Goal: Transaction & Acquisition: Purchase product/service

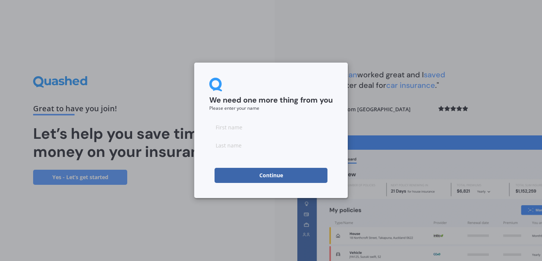
click at [234, 129] on input at bounding box center [271, 126] width 124 height 15
type input "[US_STATE]"
click at [249, 146] on input at bounding box center [271, 144] width 124 height 15
type input "[PERSON_NAME]"
click at [261, 175] on button "Continue" at bounding box center [271, 175] width 113 height 15
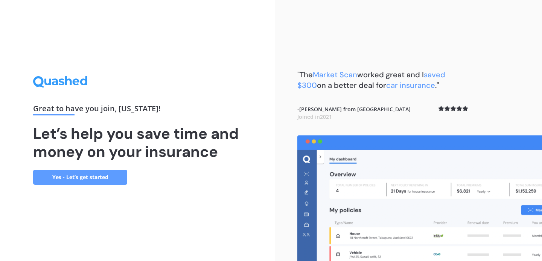
click at [98, 174] on link "Yes - Let’s get started" at bounding box center [80, 177] width 94 height 15
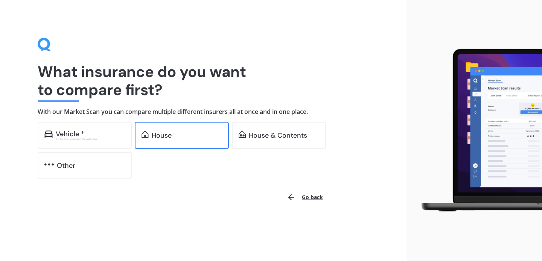
click at [144, 144] on div "House" at bounding box center [182, 135] width 94 height 27
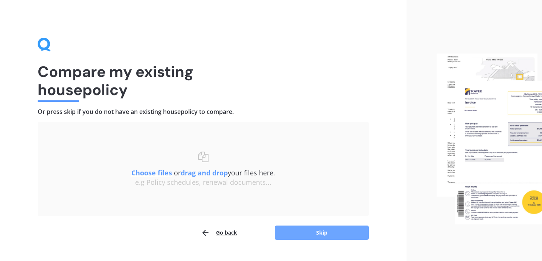
click at [291, 237] on button "Skip" at bounding box center [322, 232] width 94 height 14
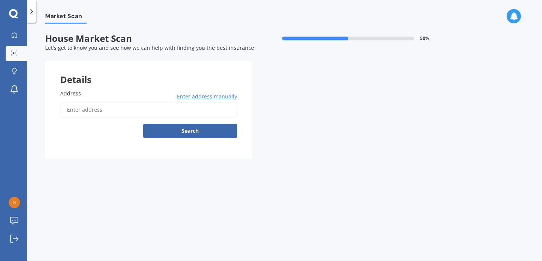
click at [119, 110] on input "Address" at bounding box center [148, 110] width 177 height 16
type input "[STREET_ADDRESS]"
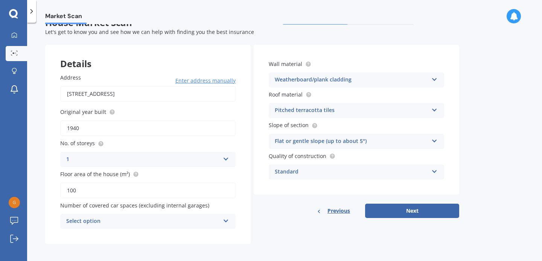
scroll to position [19, 0]
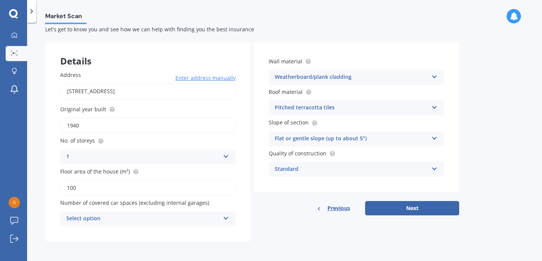
click at [229, 217] on div "Select option 0 1 2 3 4 5+" at bounding box center [148, 218] width 176 height 15
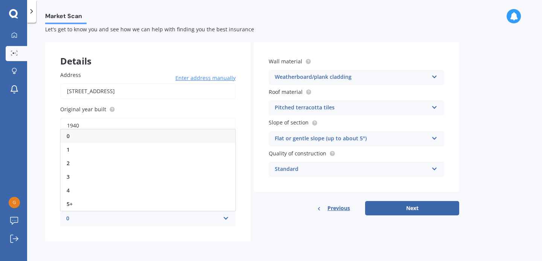
click at [229, 217] on div "0 0 1 2 3 4 5+" at bounding box center [148, 218] width 176 height 15
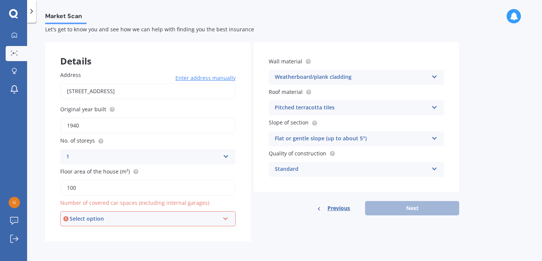
click at [230, 217] on div "Select option 0 1 2 3 4 5+" at bounding box center [148, 218] width 176 height 15
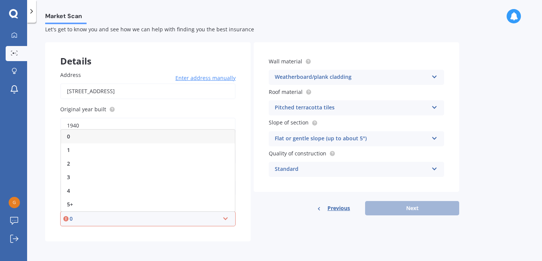
click at [230, 217] on div "0 0 1 2 3 4 5+" at bounding box center [148, 218] width 176 height 15
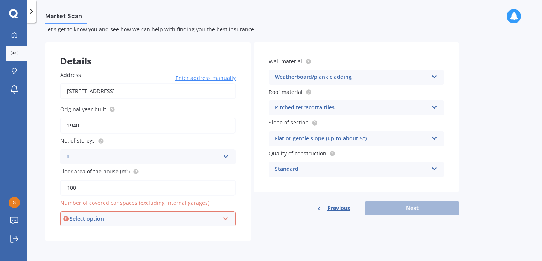
click at [230, 217] on div "Select option 0 1 2 3 4 5+" at bounding box center [148, 218] width 176 height 15
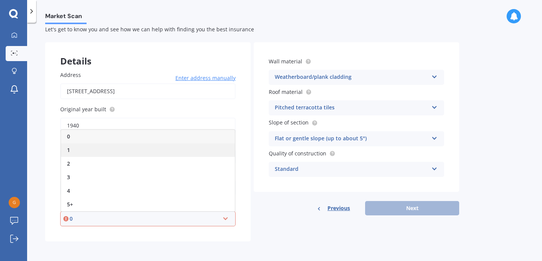
click at [166, 156] on div "1" at bounding box center [148, 150] width 174 height 14
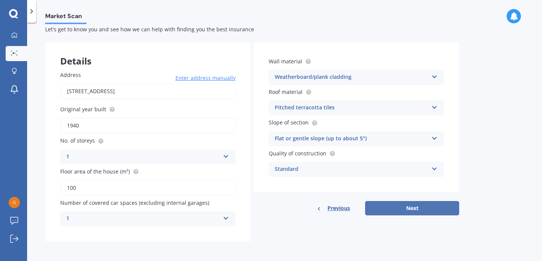
click at [376, 209] on button "Next" at bounding box center [412, 208] width 94 height 14
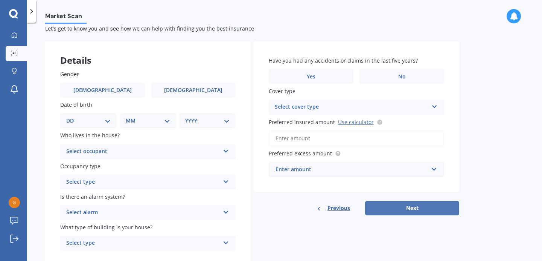
scroll to position [0, 0]
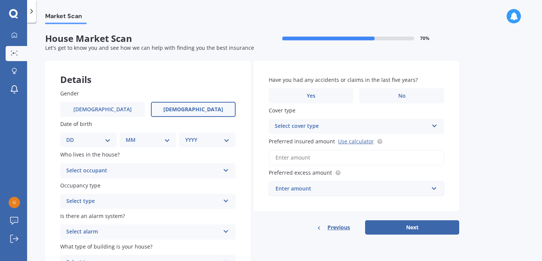
click at [178, 105] on label "[DEMOGRAPHIC_DATA]" at bounding box center [193, 109] width 85 height 15
click at [0, 0] on input "[DEMOGRAPHIC_DATA]" at bounding box center [0, 0] width 0 height 0
click at [111, 137] on div "DD 01 02 03 04 05 06 07 08 09 10 11 12 13 14 15 16 17 18 19 20 21 22 23 24 25 2…" at bounding box center [88, 139] width 57 height 15
click at [108, 141] on select "DD 01 02 03 04 05 06 07 08 09 10 11 12 13 14 15 16 17 18 19 20 21 22 23 24 25 2…" at bounding box center [88, 140] width 44 height 8
select select "22"
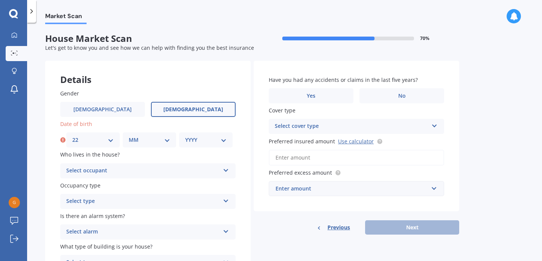
click at [159, 145] on div "MM 01 02 03 04 05 06 07 08 09 10 11 12" at bounding box center [149, 139] width 53 height 15
click at [159, 144] on div "MM 01 02 03 04 05 06 07 08 09 10 11 12" at bounding box center [149, 139] width 53 height 15
click at [148, 142] on select "MM 01 02 03 04 05 06 07 08 09 10 11 12" at bounding box center [149, 140] width 41 height 8
select select "04"
click at [196, 148] on div "Gender [DEMOGRAPHIC_DATA] [DEMOGRAPHIC_DATA] Date of birth DD 01 02 03 04 05 06…" at bounding box center [148, 179] width 206 height 211
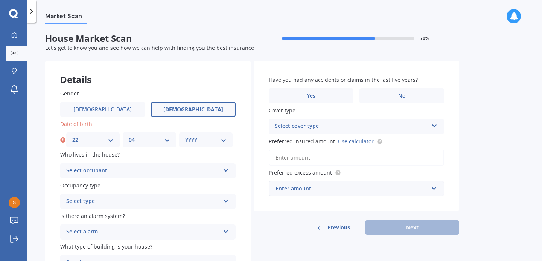
click at [200, 144] on div "YYYY 2009 2008 2007 2006 2005 2004 2003 2002 2001 2000 1999 1998 1997 1996 1995…" at bounding box center [205, 139] width 53 height 15
click at [222, 142] on select "YYYY 2009 2008 2007 2006 2005 2004 2003 2002 2001 2000 1999 1998 1997 1996 1995…" at bounding box center [205, 140] width 41 height 8
select select "1990"
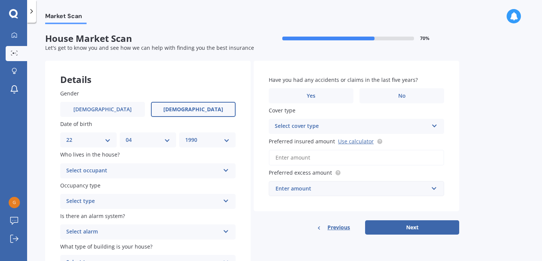
click at [105, 168] on div "Select occupant" at bounding box center [143, 170] width 154 height 9
click at [99, 188] on div "Owner" at bounding box center [148, 186] width 175 height 14
click at [98, 199] on div "Select type" at bounding box center [143, 201] width 154 height 9
click at [97, 212] on div "Permanent" at bounding box center [148, 216] width 175 height 14
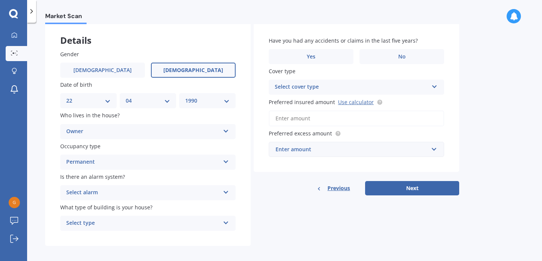
click at [99, 193] on div "Select alarm" at bounding box center [143, 192] width 154 height 9
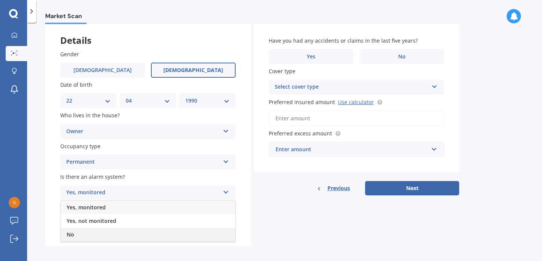
click at [93, 230] on div "No" at bounding box center [148, 235] width 175 height 14
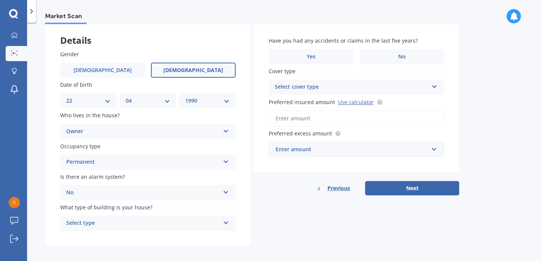
click at [102, 228] on div "Select type" at bounding box center [143, 222] width 154 height 9
click at [110, 186] on div "Freestanding" at bounding box center [148, 181] width 175 height 14
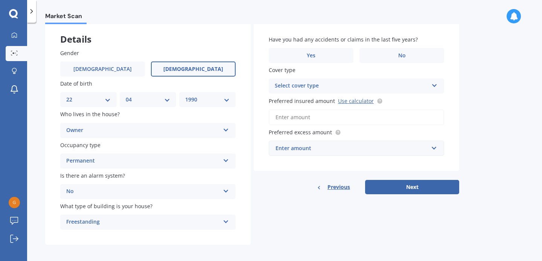
scroll to position [40, 0]
click at [389, 57] on label "No" at bounding box center [402, 55] width 85 height 15
click at [0, 0] on input "No" at bounding box center [0, 0] width 0 height 0
click at [335, 81] on div "Select cover type High" at bounding box center [357, 86] width 176 height 15
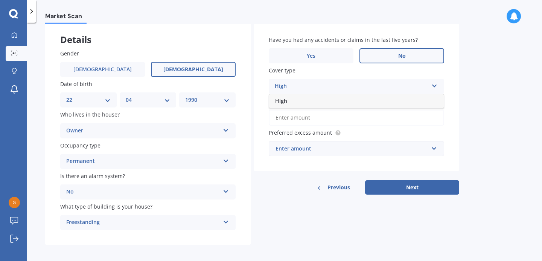
click at [330, 95] on div "High" at bounding box center [356, 101] width 175 height 14
click at [307, 148] on div "Enter amount" at bounding box center [352, 148] width 153 height 8
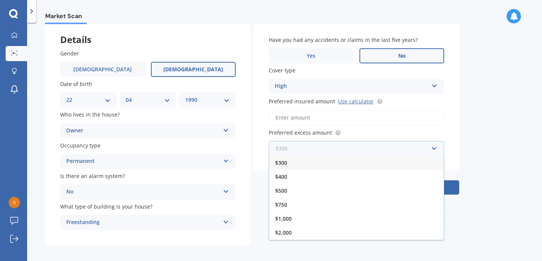
click at [307, 148] on input "text" at bounding box center [354, 148] width 169 height 14
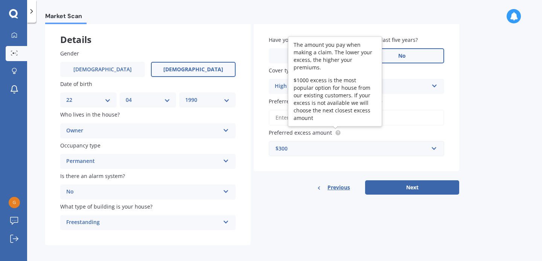
click at [339, 132] on circle at bounding box center [338, 132] width 5 height 5
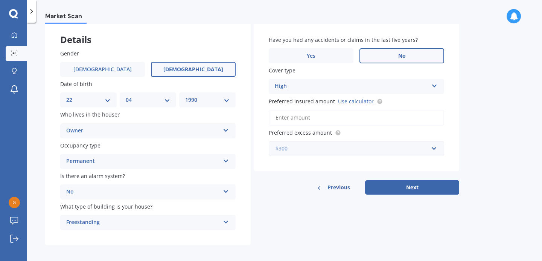
click at [336, 153] on input "text" at bounding box center [354, 148] width 169 height 14
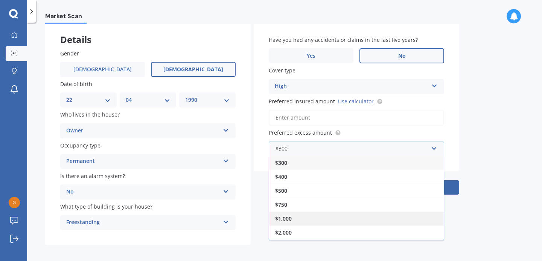
click at [295, 220] on div "$1,000" at bounding box center [356, 218] width 175 height 14
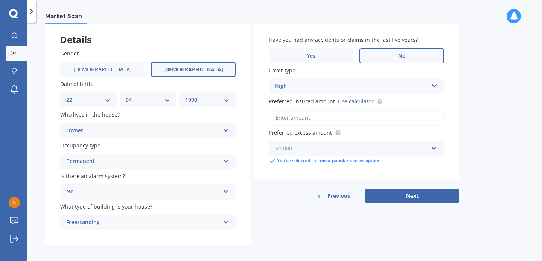
click at [316, 154] on input "text" at bounding box center [354, 148] width 169 height 14
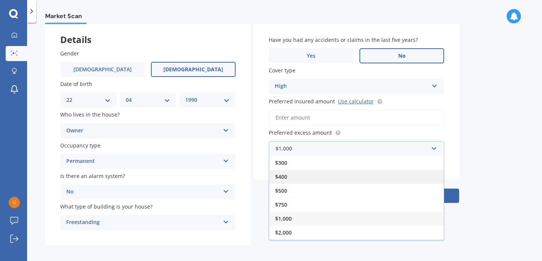
click at [302, 174] on div "$400" at bounding box center [356, 177] width 175 height 14
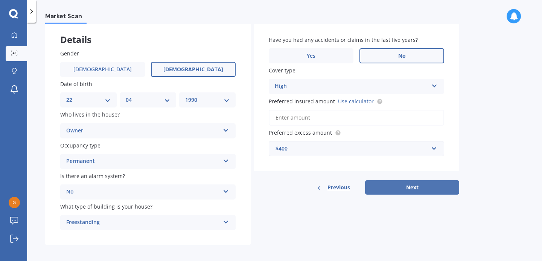
click at [383, 189] on button "Next" at bounding box center [412, 187] width 94 height 14
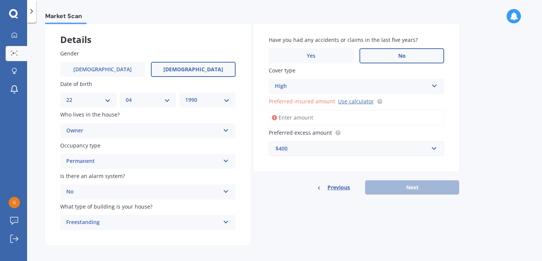
click at [330, 122] on input "Preferred insured amount Use calculator" at bounding box center [357, 118] width 176 height 16
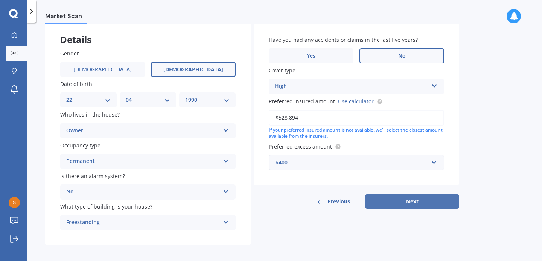
type input "$528,894"
click at [379, 205] on button "Next" at bounding box center [412, 201] width 94 height 14
select select "22"
select select "04"
select select "1990"
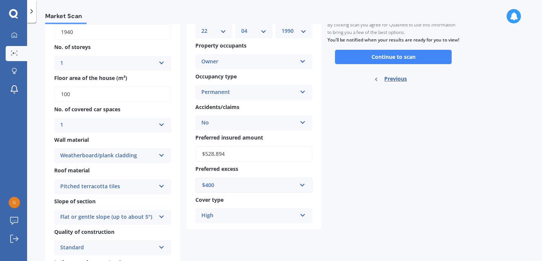
scroll to position [0, 0]
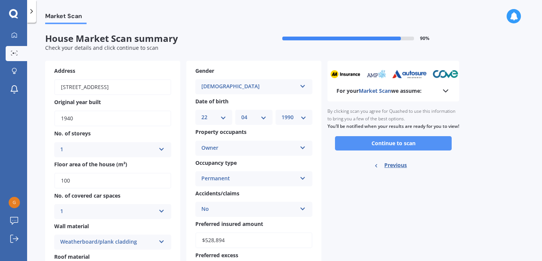
click at [361, 149] on button "Continue to scan" at bounding box center [393, 143] width 117 height 14
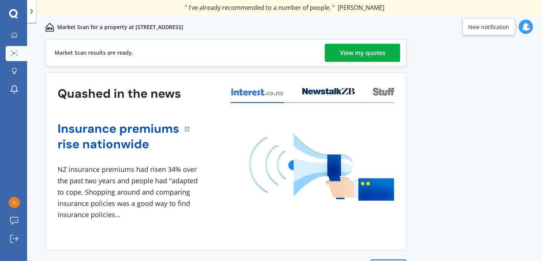
click at [376, 52] on div "View my quotes" at bounding box center [363, 53] width 46 height 18
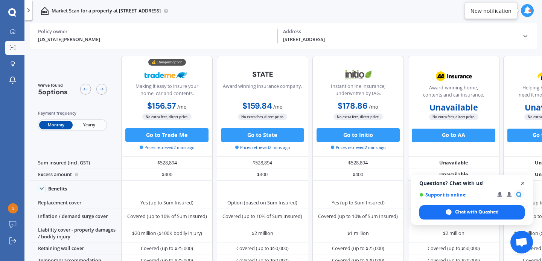
click at [525, 183] on span "Open chat" at bounding box center [523, 183] width 9 height 9
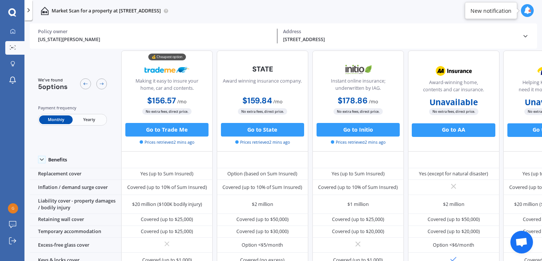
scroll to position [63, 0]
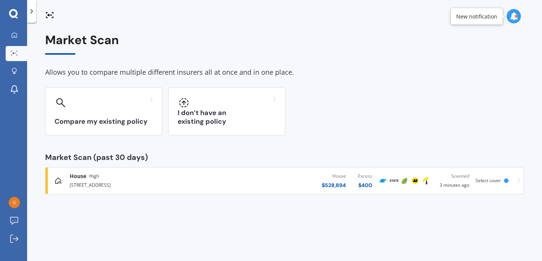
click at [183, 186] on div "[STREET_ADDRESS]" at bounding box center [143, 184] width 147 height 9
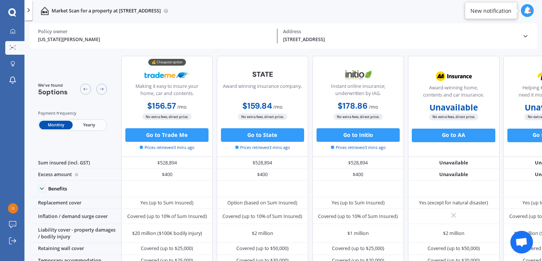
click at [322, 41] on div "[STREET_ADDRESS]" at bounding box center [400, 39] width 234 height 7
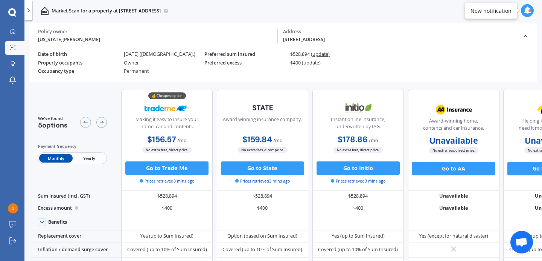
click at [311, 63] on span "(update)" at bounding box center [311, 63] width 19 height 6
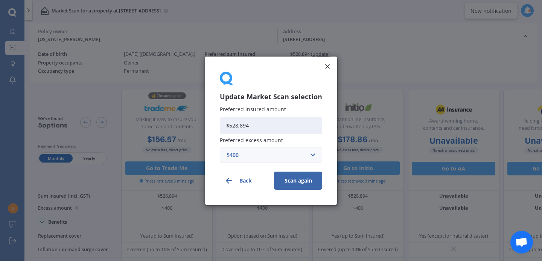
click at [278, 151] on div "$400" at bounding box center [267, 154] width 80 height 8
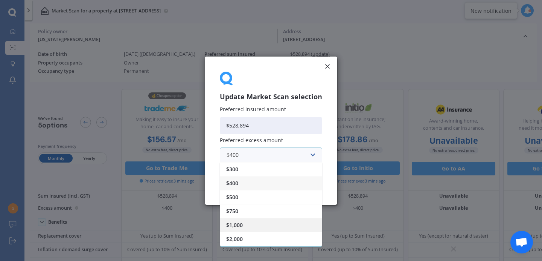
click at [261, 218] on div "$1,000" at bounding box center [271, 224] width 102 height 14
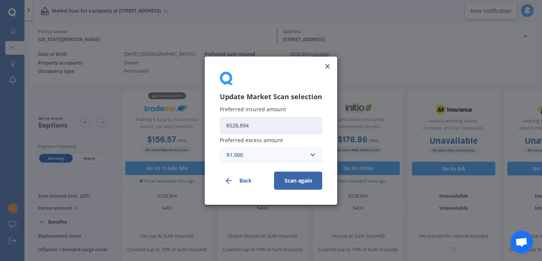
click at [293, 186] on button "Scan again" at bounding box center [298, 180] width 48 height 18
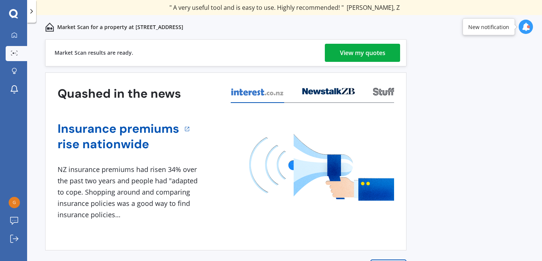
click at [368, 48] on div "View my quotes" at bounding box center [363, 53] width 46 height 18
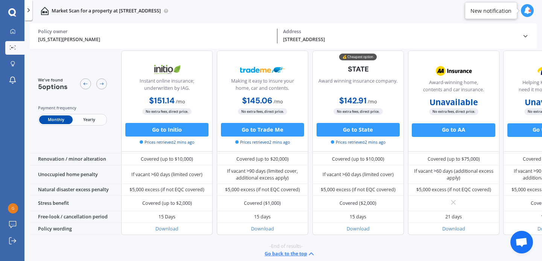
scroll to position [338, 0]
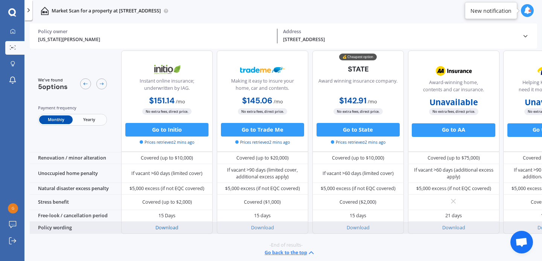
click at [169, 224] on link "Download" at bounding box center [167, 227] width 23 height 6
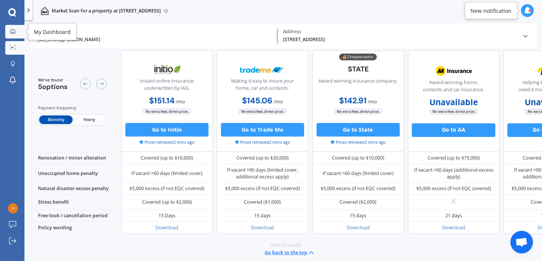
click at [16, 33] on div at bounding box center [13, 32] width 10 height 6
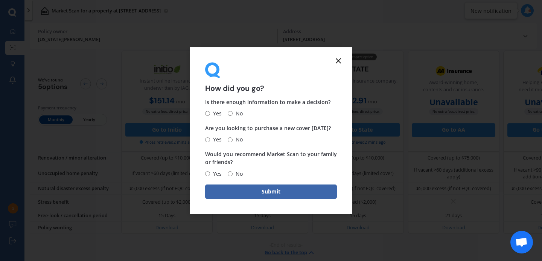
click at [337, 57] on icon at bounding box center [338, 60] width 9 height 9
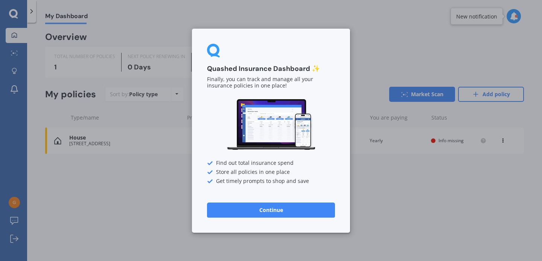
click at [300, 210] on button "Continue" at bounding box center [271, 209] width 128 height 15
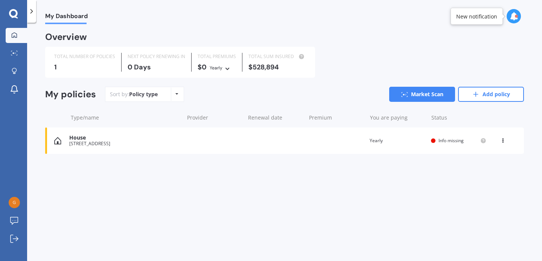
click at [28, 13] on icon at bounding box center [32, 12] width 8 height 8
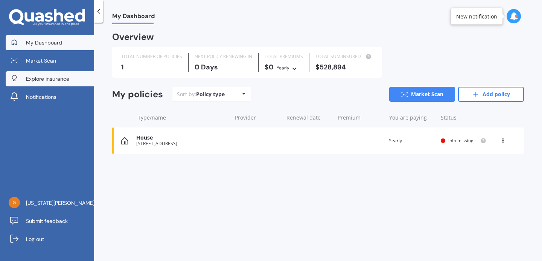
click at [30, 77] on span "Explore insurance" at bounding box center [47, 79] width 43 height 8
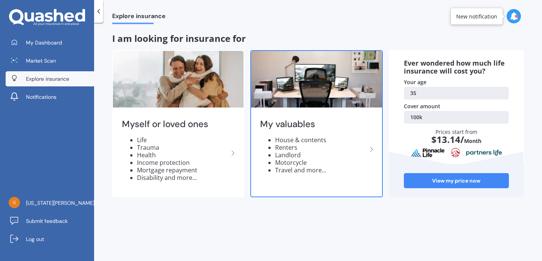
click at [286, 139] on li "House & contents" at bounding box center [321, 140] width 92 height 8
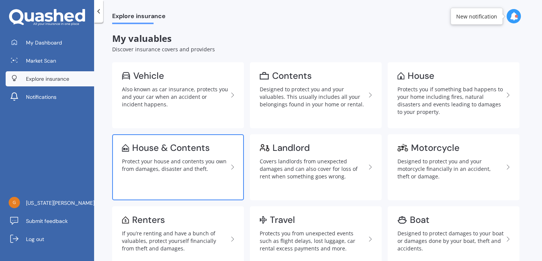
click at [194, 151] on div "House & Contents" at bounding box center [171, 148] width 78 height 8
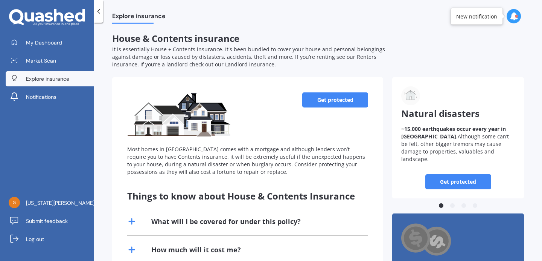
click at [339, 102] on link "Get protected" at bounding box center [335, 99] width 66 height 15
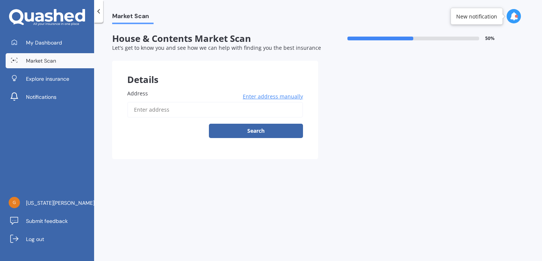
click at [195, 115] on input "Address" at bounding box center [215, 110] width 176 height 16
type input "[STREET_ADDRESS]"
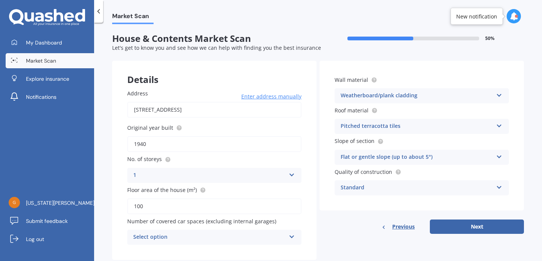
scroll to position [19, 0]
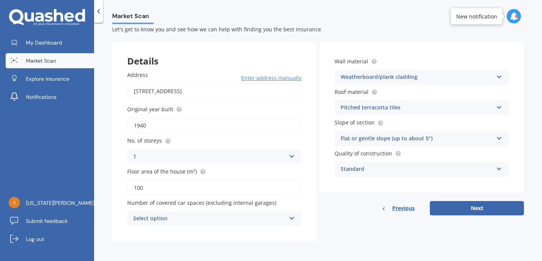
click at [218, 218] on div "Select option" at bounding box center [209, 218] width 153 height 9
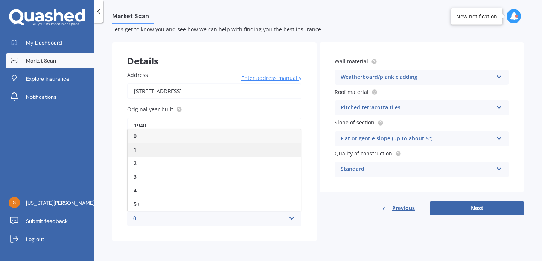
click at [206, 153] on div "1" at bounding box center [215, 150] width 174 height 14
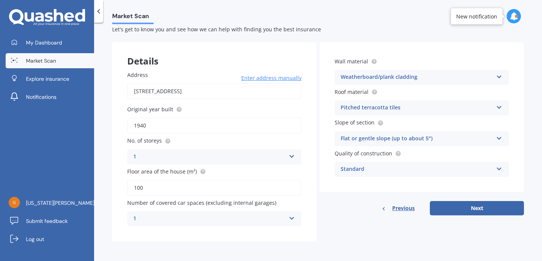
click at [461, 217] on div "Details Address [STREET_ADDRESS] Enter address manually Search Original year bu…" at bounding box center [318, 141] width 412 height 199
click at [498, 169] on icon at bounding box center [499, 167] width 6 height 5
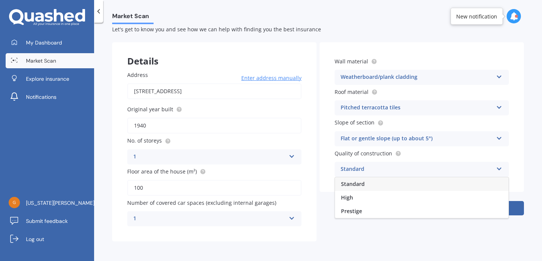
click at [498, 170] on icon at bounding box center [499, 167] width 6 height 5
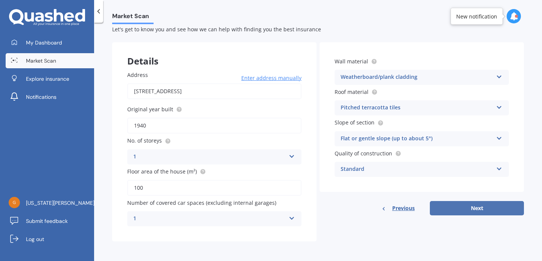
click at [457, 206] on button "Next" at bounding box center [477, 208] width 94 height 14
select select "22"
select select "04"
select select "1990"
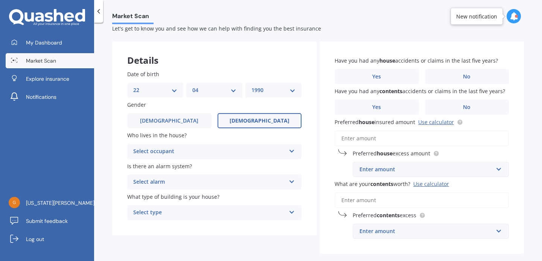
scroll to position [0, 0]
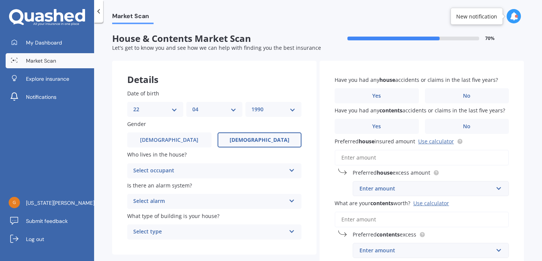
click at [206, 169] on div "Select occupant" at bounding box center [209, 170] width 153 height 9
click at [191, 181] on div "Owner" at bounding box center [215, 186] width 174 height 14
click at [189, 201] on div "Select alarm" at bounding box center [209, 201] width 153 height 9
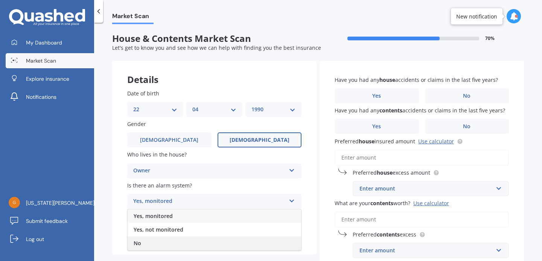
click at [164, 240] on div "No" at bounding box center [215, 243] width 174 height 14
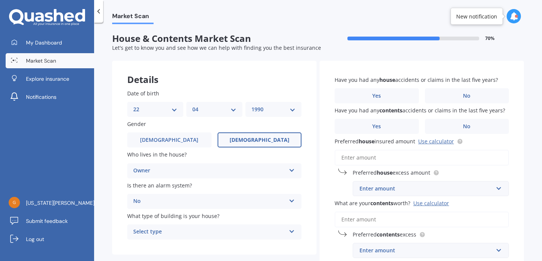
click at [166, 238] on div "Select type Freestanding Multi-unit (in a block of 6 or less) Multi-unit (in a …" at bounding box center [214, 231] width 174 height 15
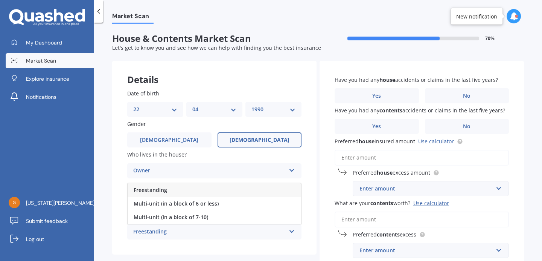
click at [168, 195] on div "Freestanding" at bounding box center [215, 190] width 174 height 14
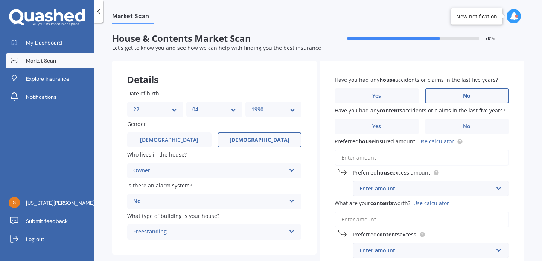
click at [478, 96] on label "No" at bounding box center [467, 95] width 84 height 15
click at [0, 0] on input "No" at bounding box center [0, 0] width 0 height 0
click at [473, 123] on label "No" at bounding box center [467, 126] width 84 height 15
click at [0, 0] on input "No" at bounding box center [0, 0] width 0 height 0
click at [447, 143] on link "Use calculator" at bounding box center [436, 140] width 36 height 7
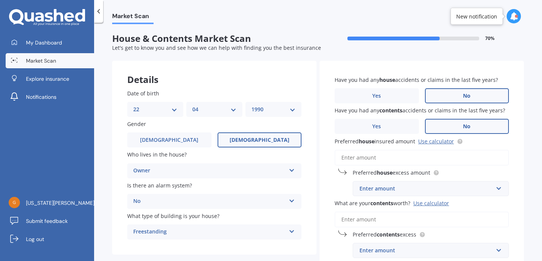
click at [383, 163] on input "Preferred house insured amount Use calculator" at bounding box center [422, 158] width 174 height 16
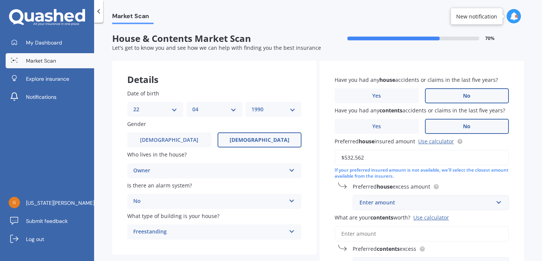
type input "$532,562"
click at [434, 202] on div "Enter amount" at bounding box center [427, 202] width 134 height 8
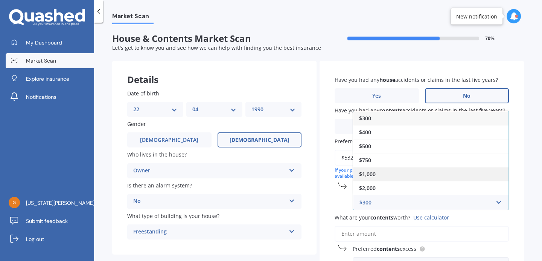
click at [418, 177] on div "$1,000" at bounding box center [431, 174] width 156 height 14
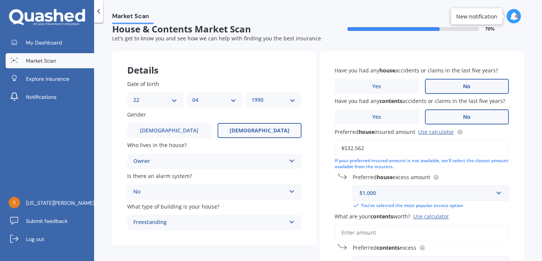
scroll to position [11, 0]
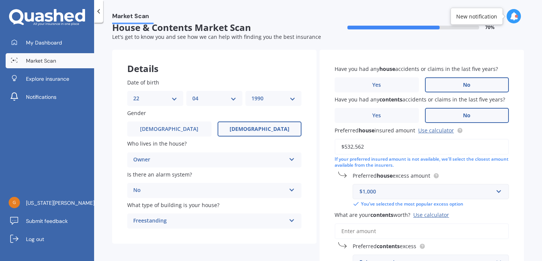
click at [419, 192] on div "$1,000" at bounding box center [427, 191] width 134 height 8
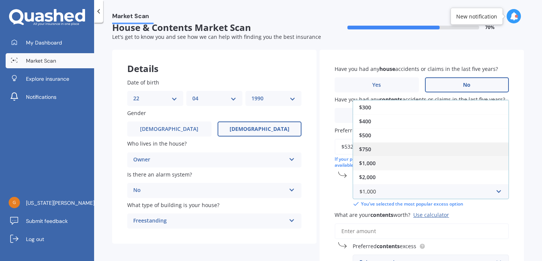
click at [411, 145] on div "$750" at bounding box center [431, 149] width 156 height 14
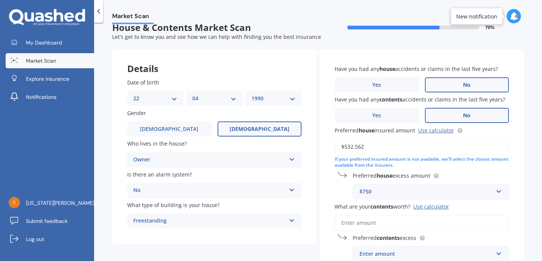
click at [416, 206] on div "Use calculator" at bounding box center [432, 206] width 36 height 7
click at [416, 215] on input "What are your contents worth? Use calculator" at bounding box center [422, 223] width 174 height 16
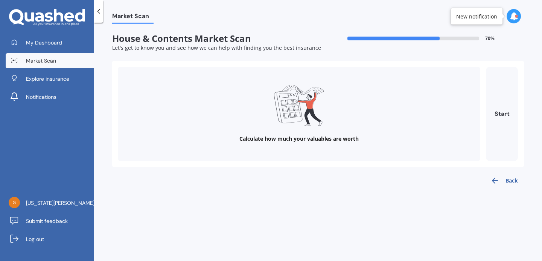
scroll to position [0, 0]
click at [499, 133] on button "Start" at bounding box center [502, 114] width 32 height 94
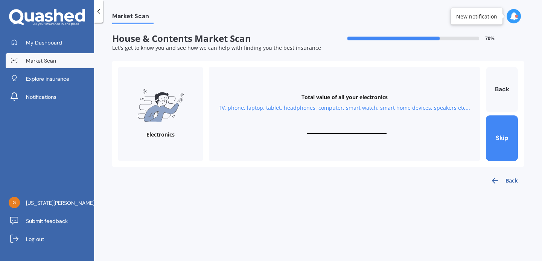
click at [355, 129] on input "text" at bounding box center [346, 130] width 79 height 7
type input "$6,000"
click at [502, 142] on button "Next" at bounding box center [502, 138] width 32 height 46
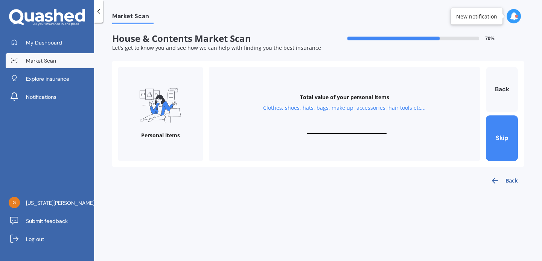
click at [327, 129] on input "text" at bounding box center [346, 130] width 79 height 7
type input "$5"
type input "$7,000"
click at [506, 134] on button "Next" at bounding box center [502, 138] width 32 height 46
click at [356, 128] on input "text" at bounding box center [346, 130] width 79 height 7
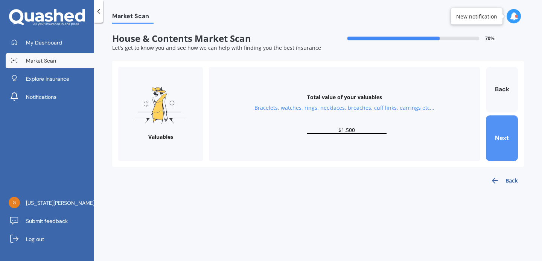
type input "$1,500"
click at [506, 143] on button "Next" at bounding box center [502, 138] width 32 height 46
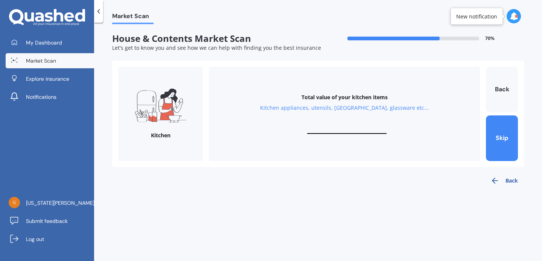
click at [360, 132] on input "text" at bounding box center [346, 130] width 79 height 7
type input "$3"
type input "$2,500"
click at [498, 144] on button "Next" at bounding box center [502, 138] width 32 height 46
click at [338, 122] on div "Total value of your furniture In your bedrooms, lounge, dining, bathroom, gamin…" at bounding box center [344, 114] width 271 height 94
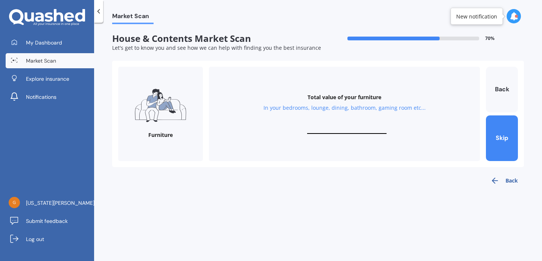
click at [340, 128] on input "text" at bounding box center [346, 130] width 79 height 7
type input "$5,000"
click at [510, 143] on button "Next" at bounding box center [502, 138] width 32 height 46
click at [326, 127] on input "text" at bounding box center [346, 130] width 79 height 7
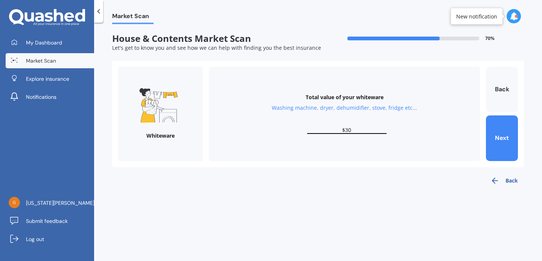
type input "$3"
type input "$4,000"
click at [519, 134] on div "Whiteware Total value of your whiteware Washing machine, dryer, dehumidifier, s…" at bounding box center [318, 114] width 412 height 106
click at [512, 137] on button "Next" at bounding box center [502, 138] width 32 height 46
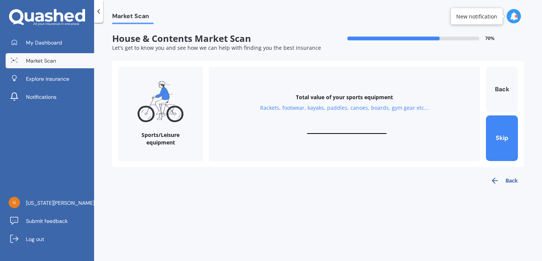
click at [359, 128] on input "text" at bounding box center [346, 130] width 79 height 7
type input "$800"
click at [495, 139] on button "Next" at bounding box center [502, 138] width 32 height 46
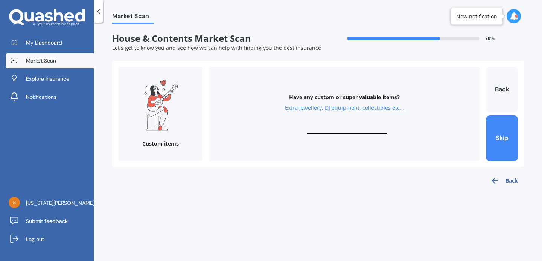
click at [358, 130] on input "text" at bounding box center [346, 130] width 79 height 7
click at [499, 137] on button "Skip" at bounding box center [502, 138] width 32 height 46
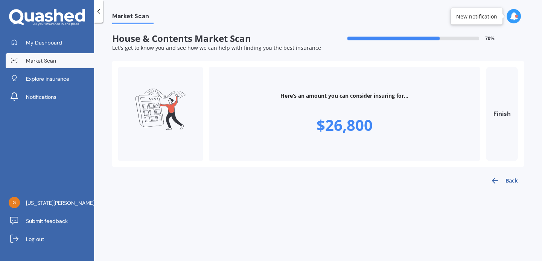
click at [365, 130] on div "$26,800" at bounding box center [345, 125] width 56 height 21
click at [506, 145] on button "Finish" at bounding box center [502, 114] width 32 height 94
type input "$26,800"
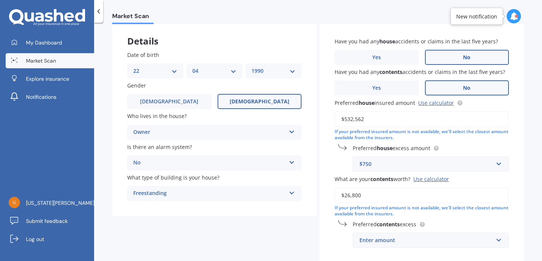
scroll to position [63, 0]
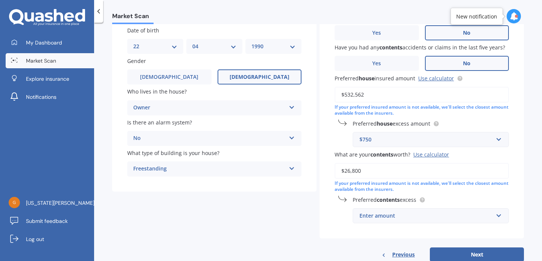
click at [394, 220] on div "Enter amount" at bounding box center [427, 215] width 134 height 8
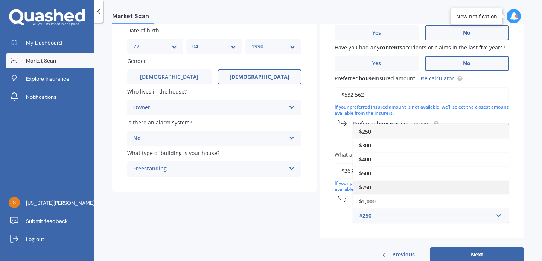
click at [393, 191] on div "$750" at bounding box center [431, 187] width 156 height 14
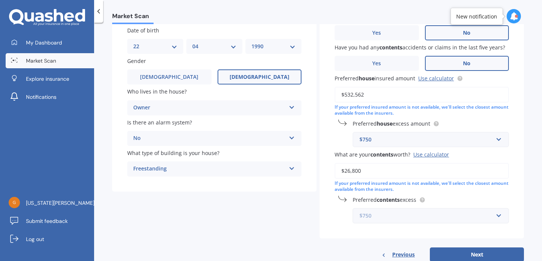
click at [420, 212] on input "text" at bounding box center [429, 215] width 150 height 14
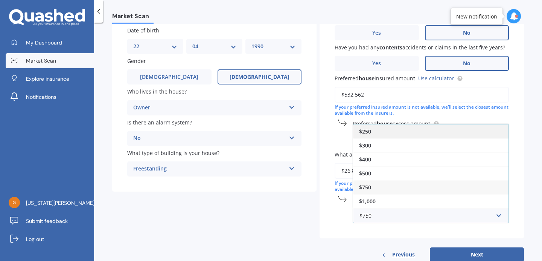
click at [391, 136] on div "$250" at bounding box center [431, 131] width 156 height 14
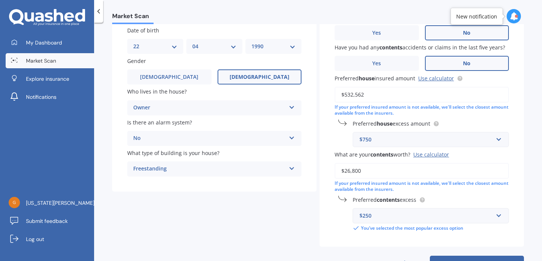
scroll to position [91, 0]
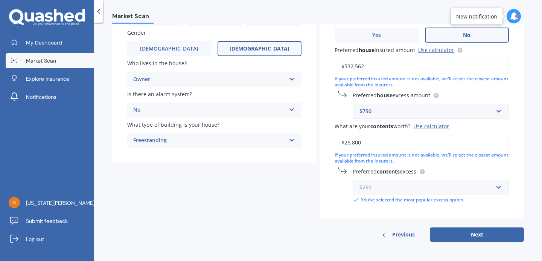
click at [423, 194] on input "text" at bounding box center [429, 187] width 150 height 14
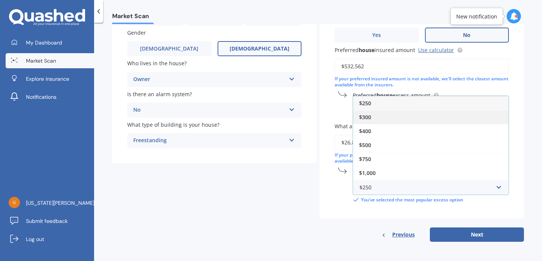
click at [408, 122] on div "$300" at bounding box center [431, 117] width 156 height 14
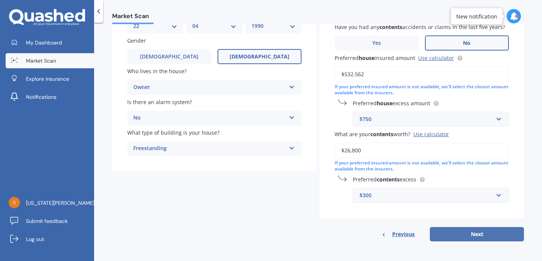
click at [456, 239] on button "Next" at bounding box center [477, 234] width 94 height 14
select select "22"
select select "04"
select select "1990"
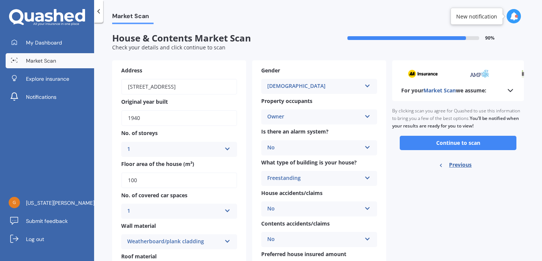
scroll to position [0, 0]
click at [438, 146] on button "Continue to scan" at bounding box center [458, 143] width 117 height 14
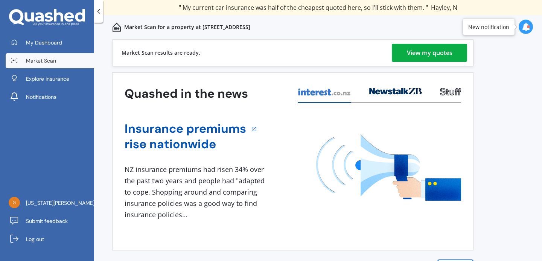
click at [452, 47] on div "View my quotes" at bounding box center [430, 53] width 46 height 18
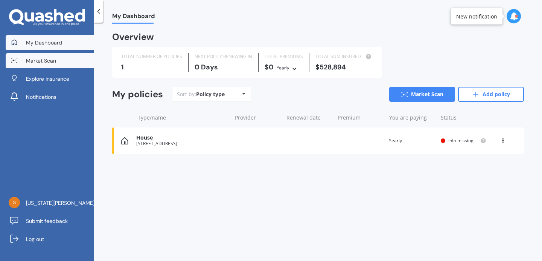
click at [60, 62] on link "Market Scan" at bounding box center [50, 60] width 89 height 15
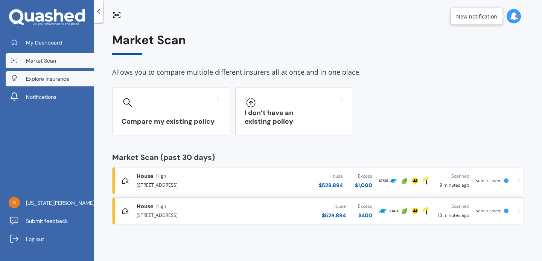
click at [62, 72] on link "Explore insurance" at bounding box center [50, 78] width 89 height 15
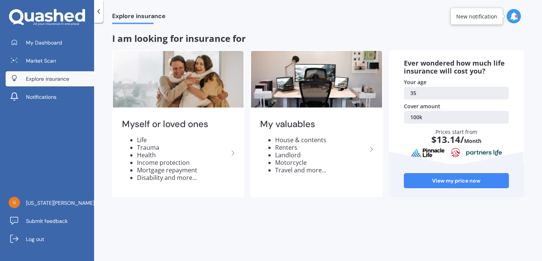
click at [66, 14] on icon at bounding box center [69, 16] width 10 height 9
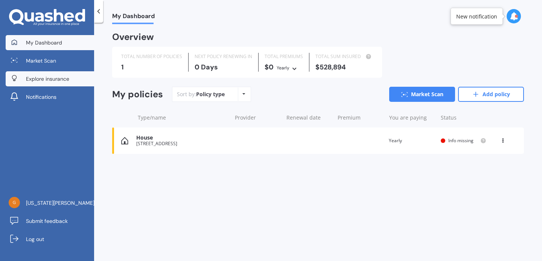
click at [66, 78] on span "Explore insurance" at bounding box center [47, 79] width 43 height 8
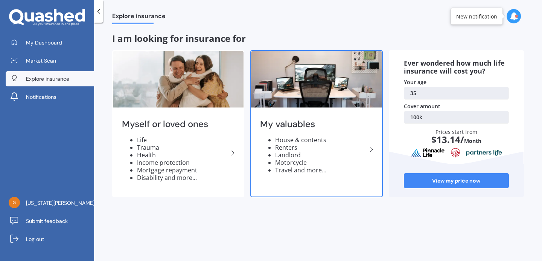
click at [319, 156] on li "Landlord" at bounding box center [321, 155] width 92 height 8
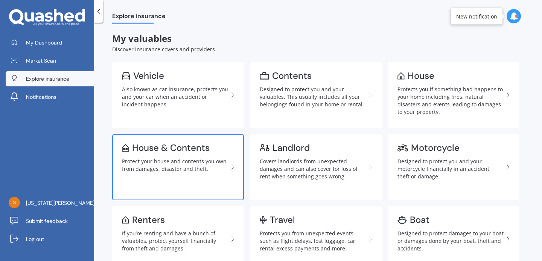
click at [193, 177] on link "House & Contents Protect your house and contents you own from damages, disaster…" at bounding box center [178, 167] width 132 height 66
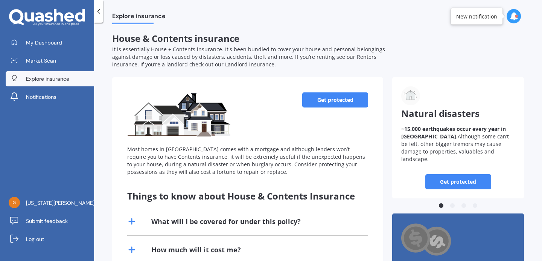
click at [308, 98] on link "Get protected" at bounding box center [335, 99] width 66 height 15
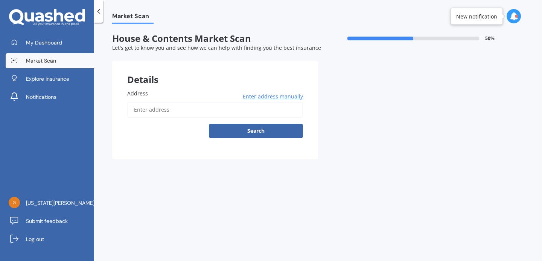
click at [226, 118] on div "Enter address manually Search" at bounding box center [215, 120] width 176 height 36
click at [225, 116] on input "Address" at bounding box center [215, 110] width 176 height 16
type input "[STREET_ADDRESS]"
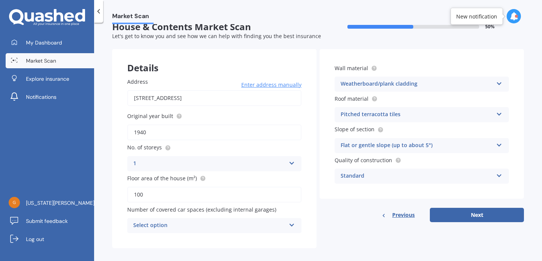
scroll to position [19, 0]
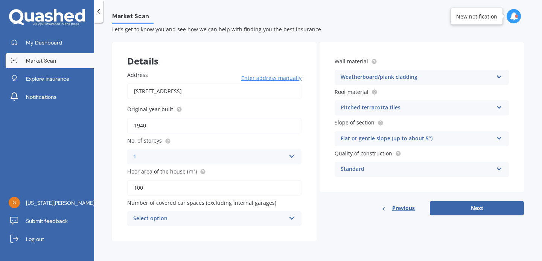
click at [278, 215] on div "Select option" at bounding box center [209, 218] width 153 height 9
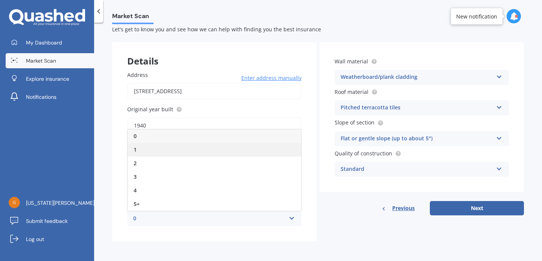
click at [235, 153] on div "1" at bounding box center [215, 150] width 174 height 14
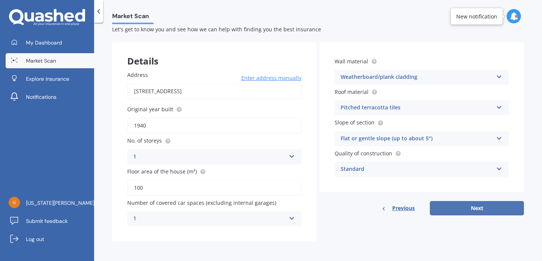
click at [449, 206] on button "Next" at bounding box center [477, 208] width 94 height 14
select select "22"
select select "04"
select select "1990"
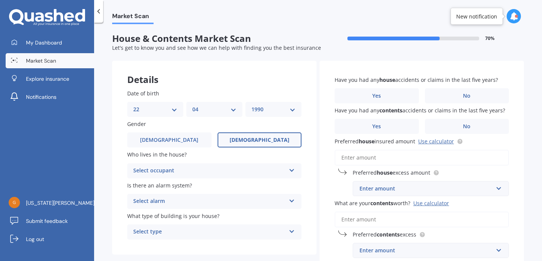
scroll to position [15, 0]
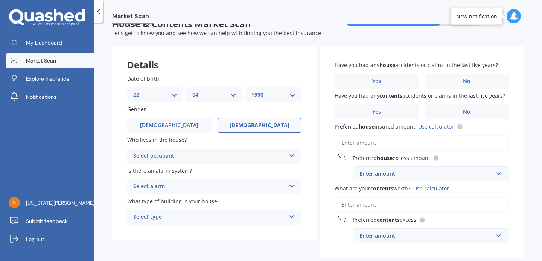
click at [252, 154] on div "Select occupant" at bounding box center [209, 155] width 153 height 9
click at [231, 168] on div "Owner" at bounding box center [215, 171] width 174 height 14
click at [225, 185] on div "Select alarm" at bounding box center [209, 186] width 153 height 9
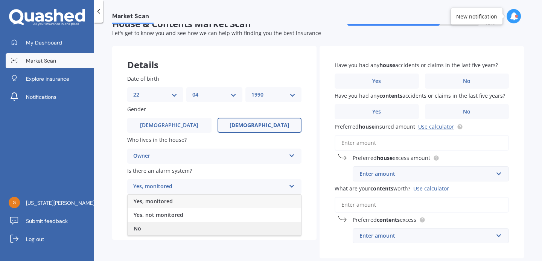
click at [199, 229] on div "No" at bounding box center [215, 228] width 174 height 14
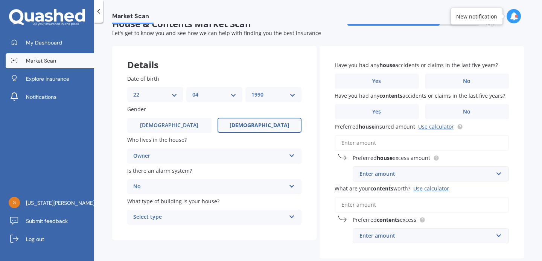
click at [203, 216] on div "Select type" at bounding box center [209, 216] width 153 height 9
click at [198, 177] on div "Freestanding" at bounding box center [215, 175] width 174 height 14
click at [440, 78] on label "No" at bounding box center [467, 80] width 84 height 15
click at [0, 0] on input "No" at bounding box center [0, 0] width 0 height 0
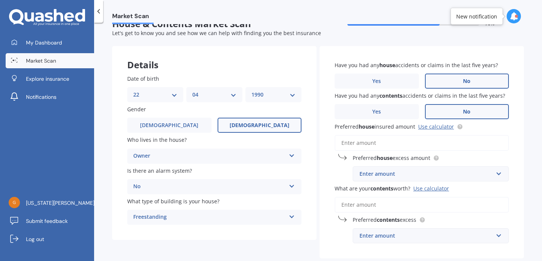
click at [444, 114] on label "No" at bounding box center [467, 111] width 84 height 15
click at [0, 0] on input "No" at bounding box center [0, 0] width 0 height 0
click at [429, 129] on link "Use calculator" at bounding box center [436, 126] width 36 height 7
